Goal: Information Seeking & Learning: Understand process/instructions

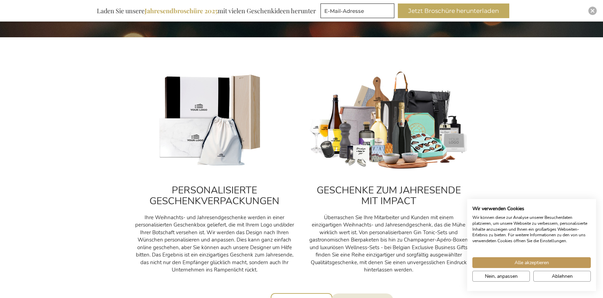
scroll to position [360, 0]
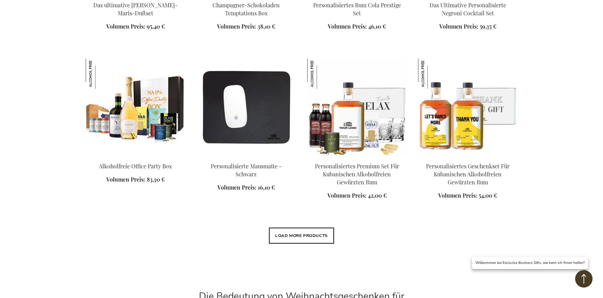
scroll to position [641, 0]
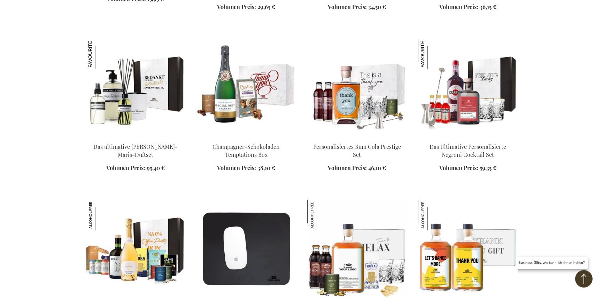
click at [296, 108] on img at bounding box center [247, 88] width 100 height 98
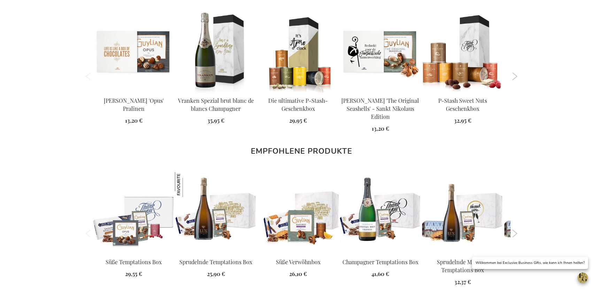
scroll to position [856, 0]
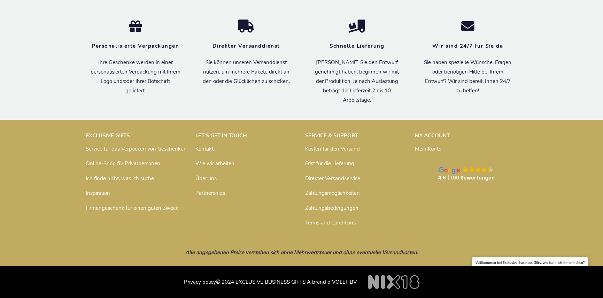
scroll to position [988, 0]
click at [305, 175] on link "Direkter Versandservice" at bounding box center [332, 178] width 55 height 7
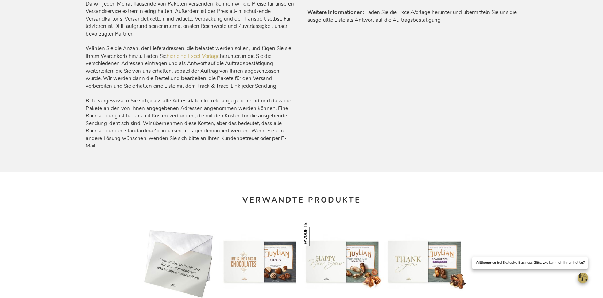
scroll to position [497, 0]
